Goal: Task Accomplishment & Management: Manage account settings

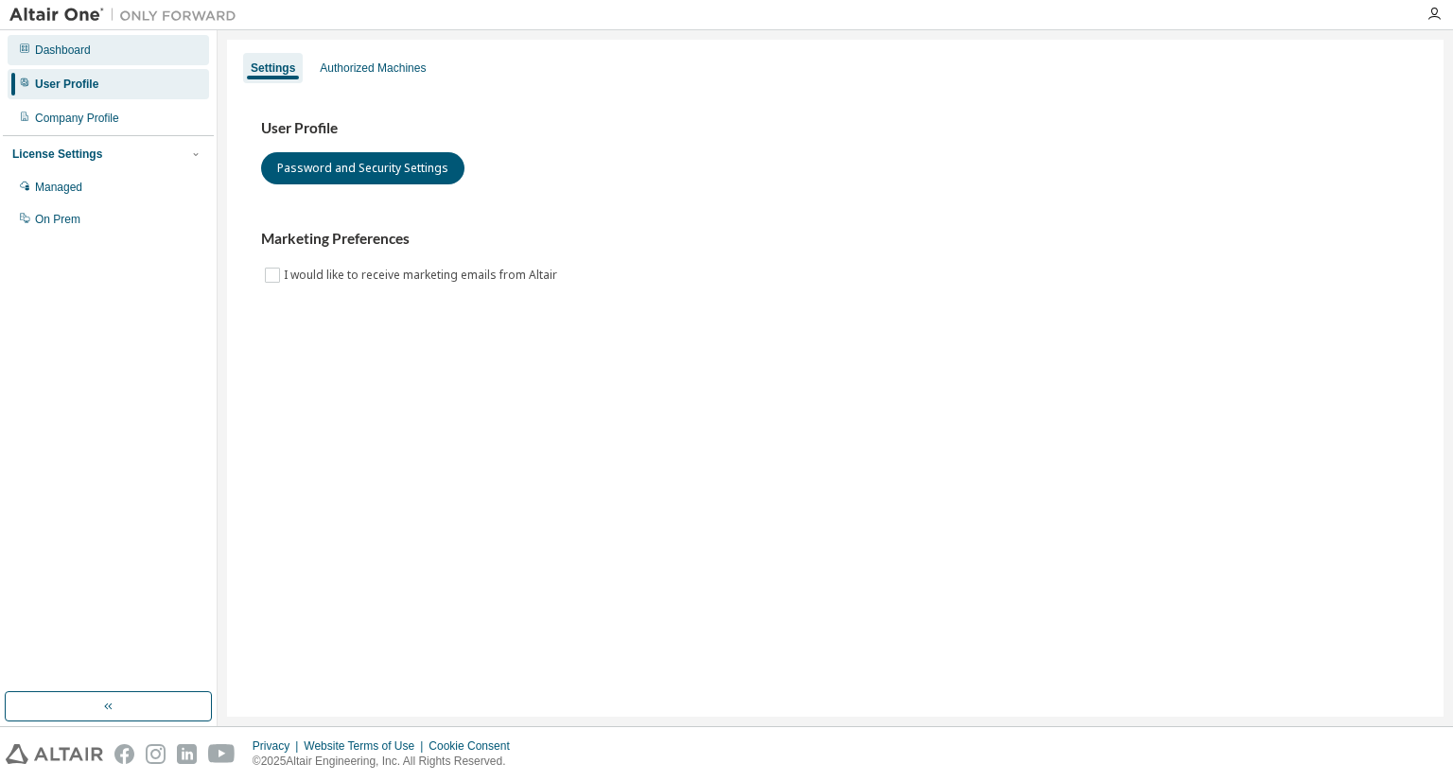
click at [175, 46] on div "Dashboard" at bounding box center [108, 50] width 201 height 30
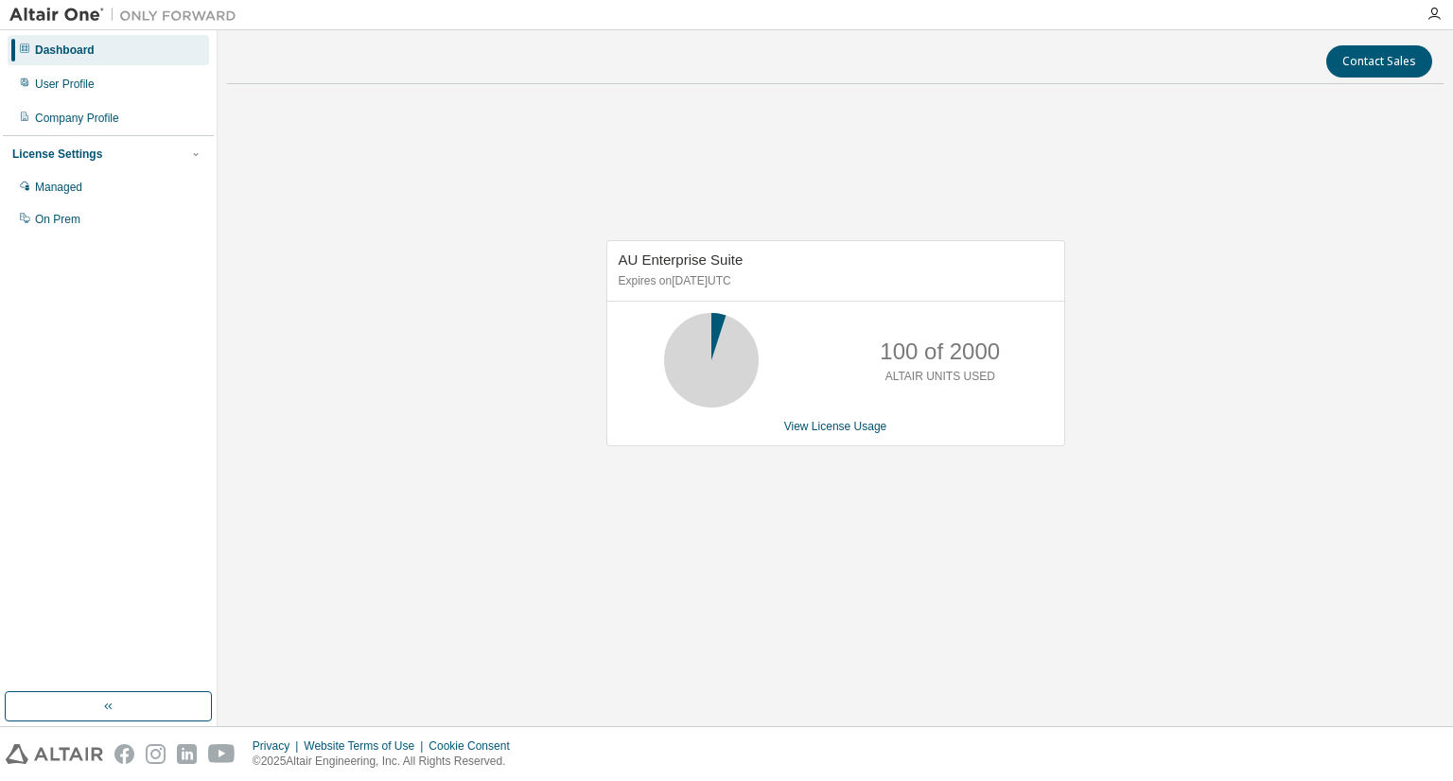
click at [1442, 25] on div at bounding box center [1434, 14] width 38 height 28
click at [1421, 9] on div at bounding box center [1434, 14] width 38 height 15
click at [1440, 9] on icon "button" at bounding box center [1433, 14] width 15 height 15
